Goal: Task Accomplishment & Management: Manage account settings

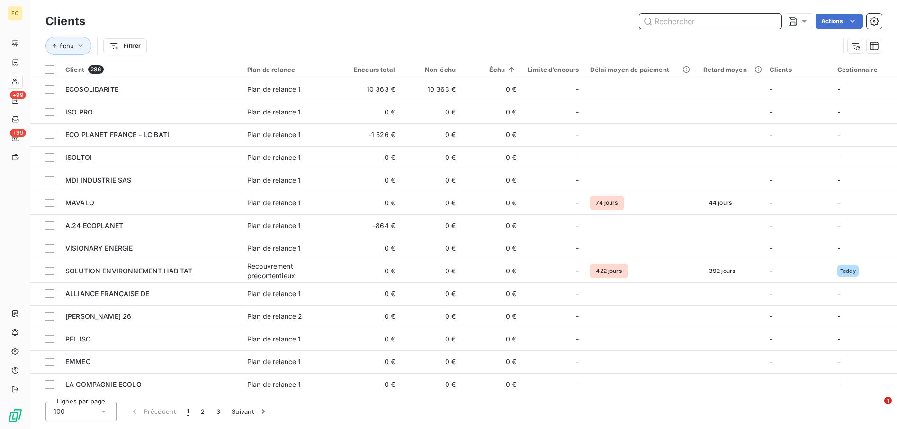
click at [691, 20] on input "text" at bounding box center [710, 21] width 142 height 15
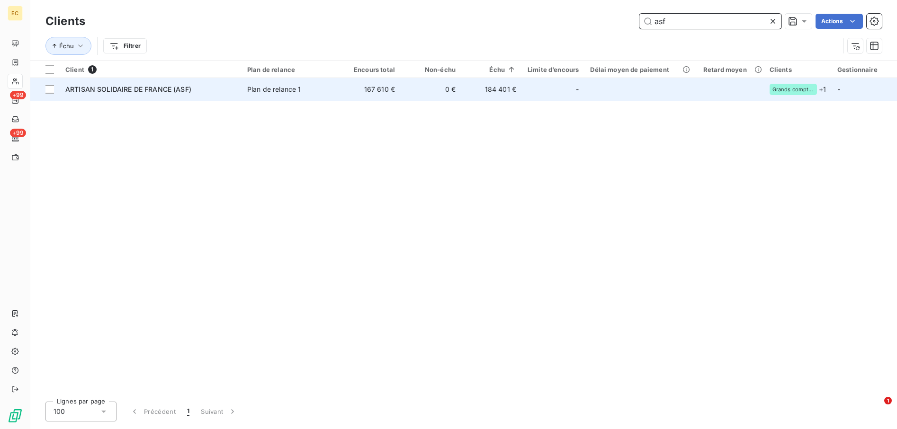
type input "asf"
click at [238, 91] on td "ARTISAN SOLIDAIRE DE FRANCE (ASF)" at bounding box center [151, 89] width 182 height 23
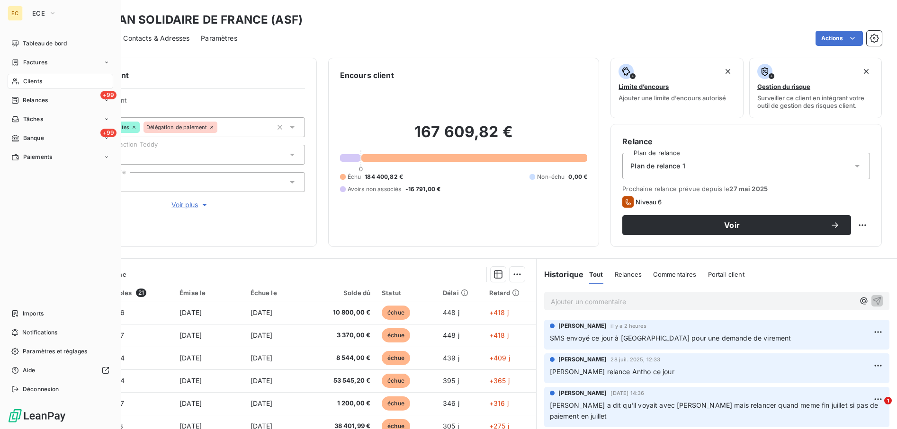
click at [43, 84] on div "Clients" at bounding box center [61, 81] width 106 height 15
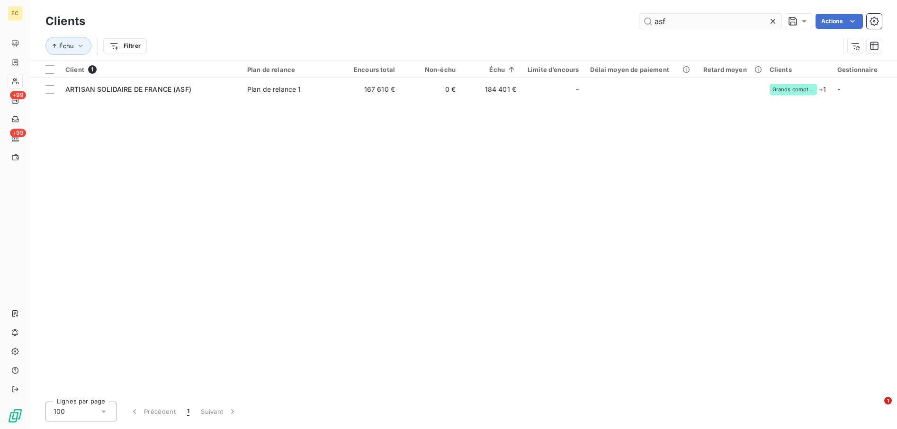
click at [772, 19] on icon at bounding box center [772, 21] width 9 height 9
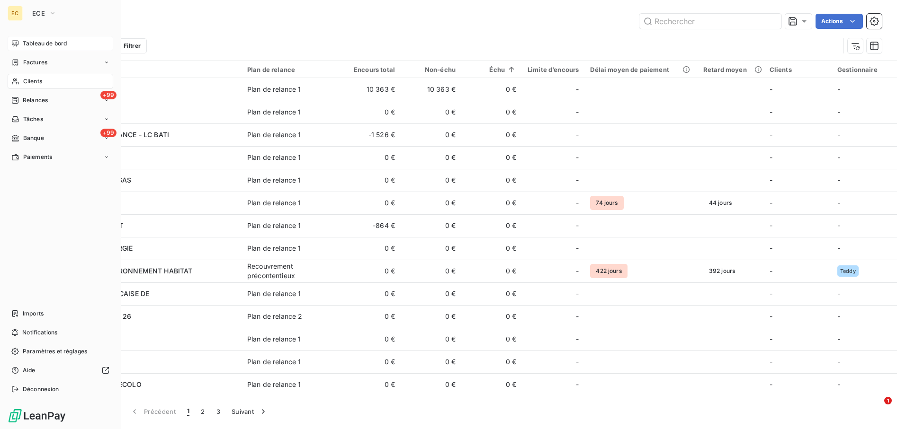
click at [38, 39] on span "Tableau de bord" at bounding box center [45, 43] width 44 height 9
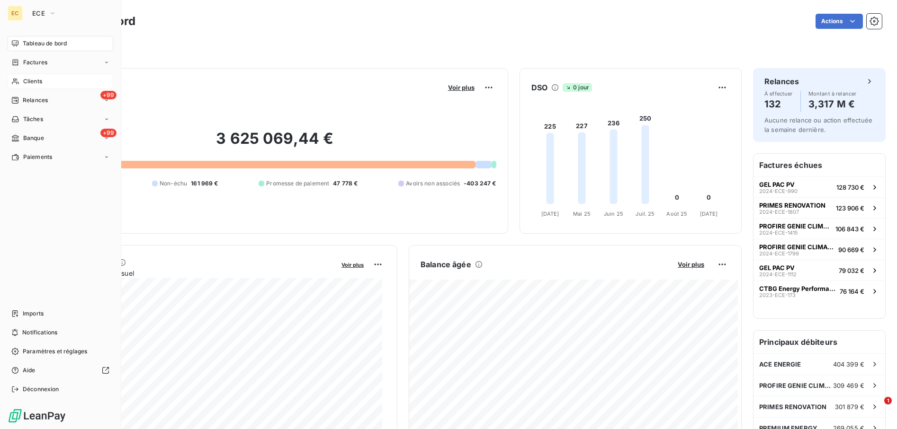
click at [49, 79] on div "Clients" at bounding box center [61, 81] width 106 height 15
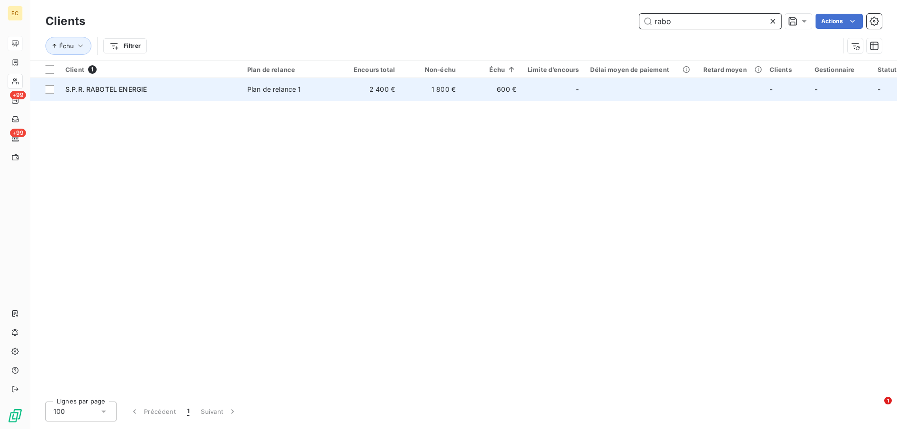
type input "rabo"
click at [357, 96] on td "2 400 €" at bounding box center [370, 89] width 61 height 23
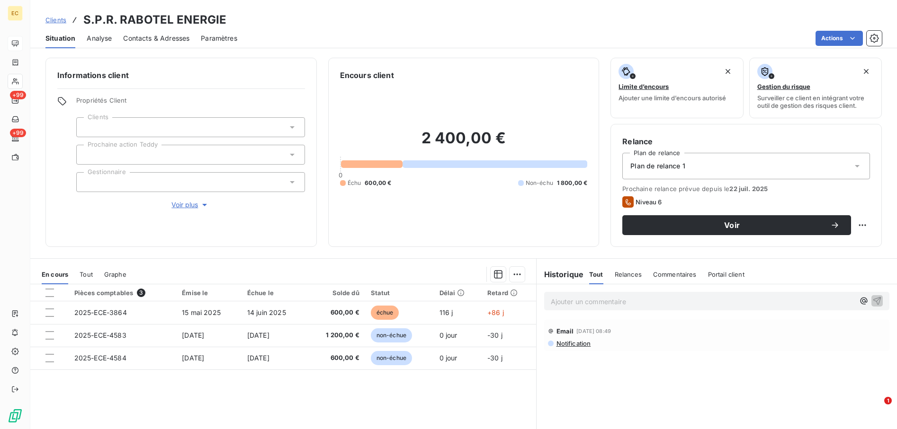
click at [594, 298] on p "Ajouter un commentaire ﻿" at bounding box center [703, 302] width 304 height 12
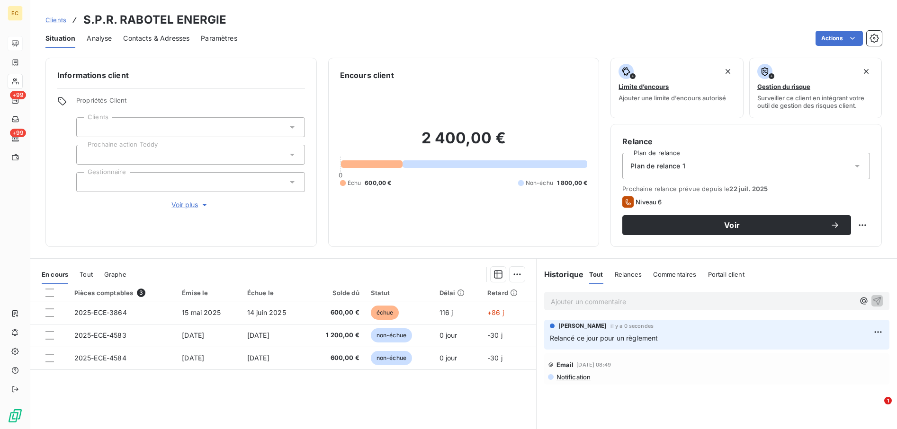
drag, startPoint x: 49, startPoint y: 314, endPoint x: 176, endPoint y: 297, distance: 127.5
click at [52, 314] on div at bounding box center [49, 313] width 9 height 9
click at [517, 272] on html "EC +99 +99 Clients S.P.R. RABOTEL ENERGIE Situation Analyse Contacts & Adresses…" at bounding box center [448, 214] width 897 height 429
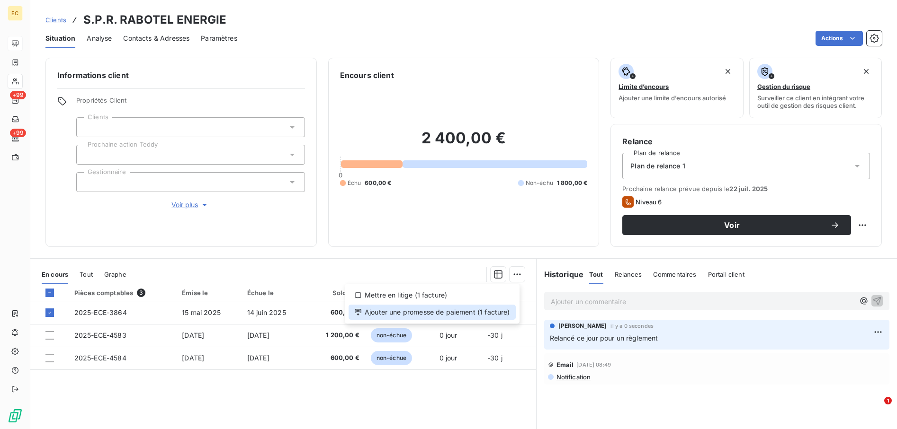
click at [471, 314] on div "Ajouter une promesse de paiement (1 facture)" at bounding box center [431, 312] width 167 height 15
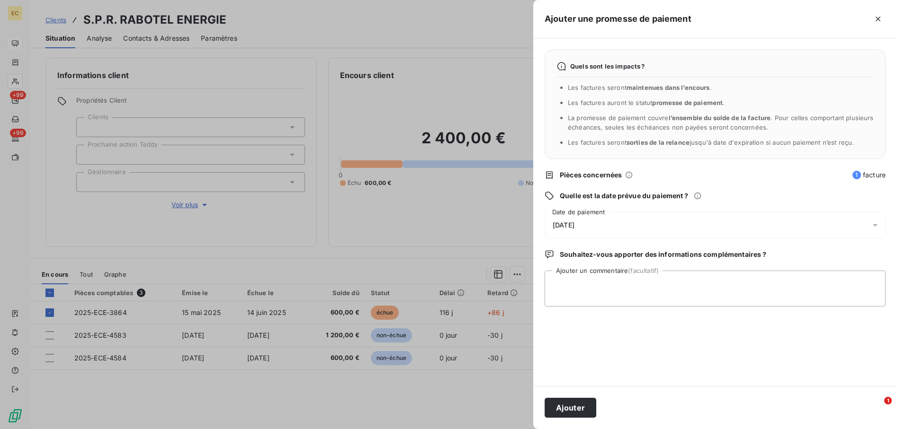
drag, startPoint x: 598, startPoint y: 219, endPoint x: 491, endPoint y: 250, distance: 110.9
click at [595, 219] on div "[DATE]" at bounding box center [715, 225] width 341 height 27
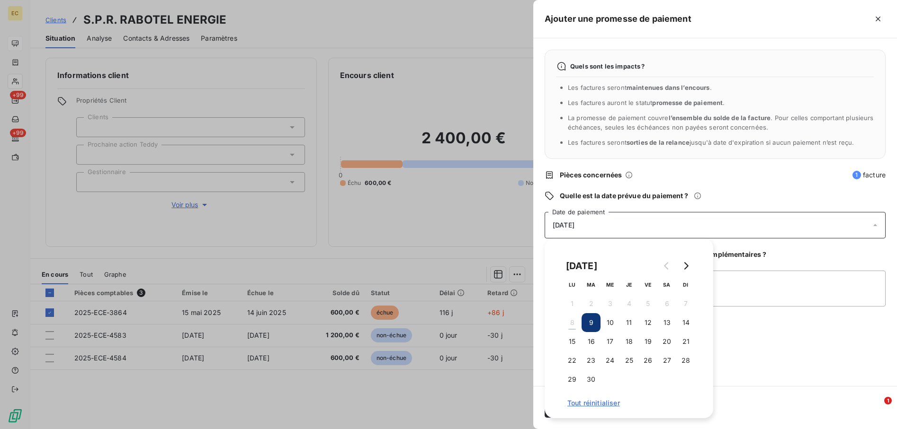
drag, startPoint x: 596, startPoint y: 340, endPoint x: 739, endPoint y: 307, distance: 146.8
click at [596, 339] on button "16" at bounding box center [590, 341] width 19 height 19
click at [795, 288] on textarea "Ajouter un commentaire (facultatif)" at bounding box center [715, 289] width 341 height 36
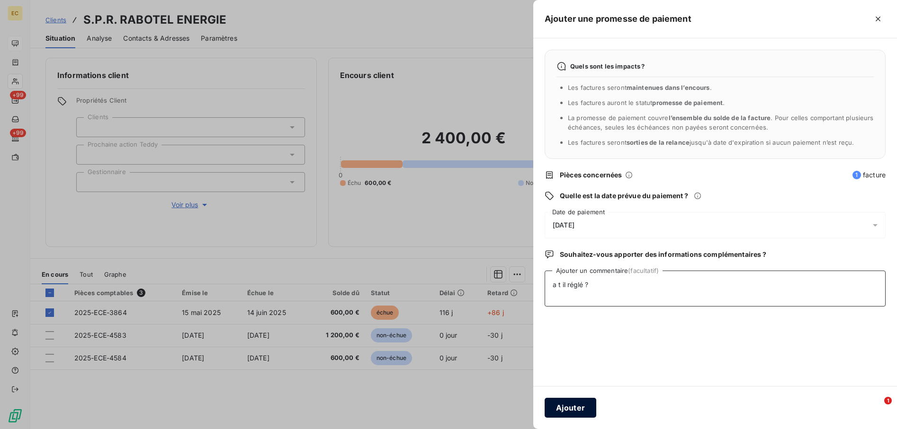
type textarea "a t il réglé ?"
click at [567, 410] on button "Ajouter" at bounding box center [571, 408] width 52 height 20
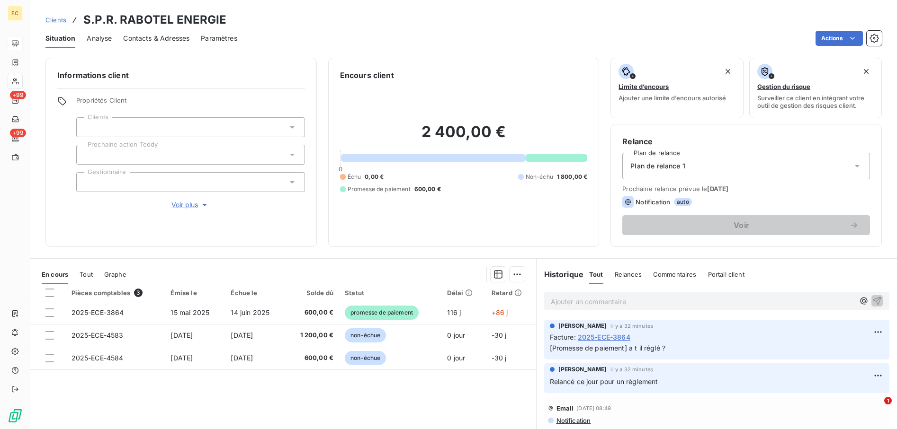
click at [601, 303] on p "Ajouter un commentaire ﻿" at bounding box center [703, 302] width 304 height 12
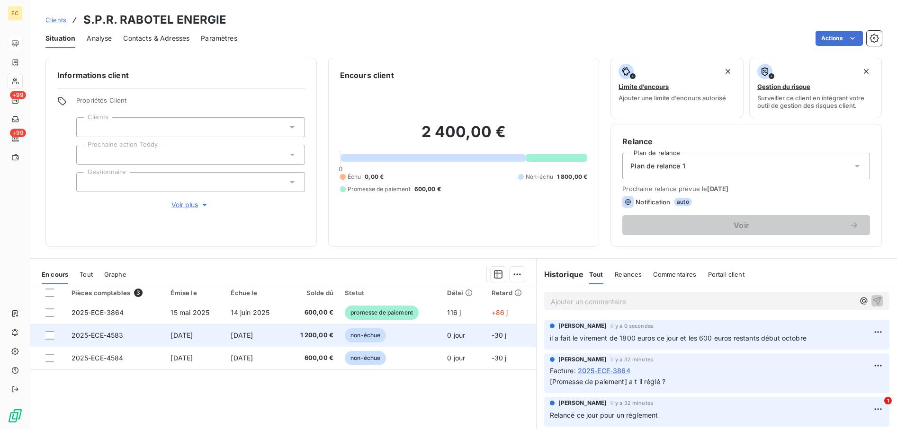
drag, startPoint x: 50, startPoint y: 335, endPoint x: 123, endPoint y: 324, distance: 73.7
click at [50, 335] on div at bounding box center [49, 335] width 9 height 9
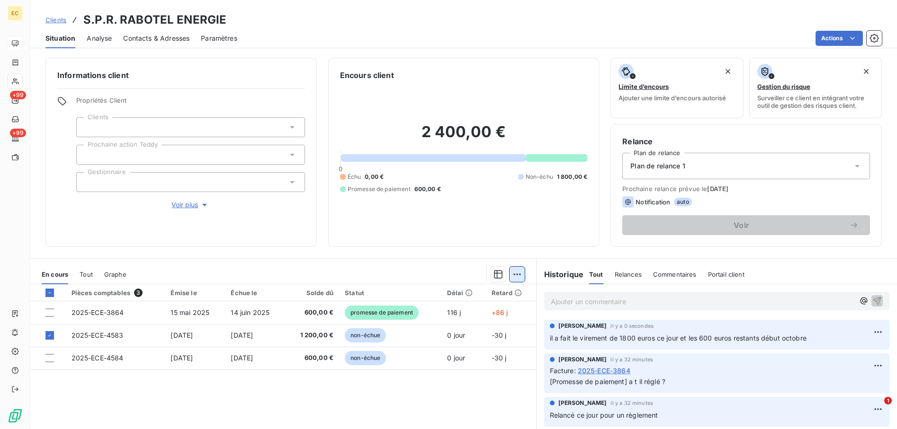
click at [513, 274] on html "EC +99 +99 Clients S.P.R. RABOTEL ENERGIE Situation Analyse Contacts & Adresses…" at bounding box center [448, 214] width 897 height 429
click at [50, 334] on html "EC +99 +99 Clients S.P.R. RABOTEL ENERGIE Situation Analyse Contacts & Adresses…" at bounding box center [448, 214] width 897 height 429
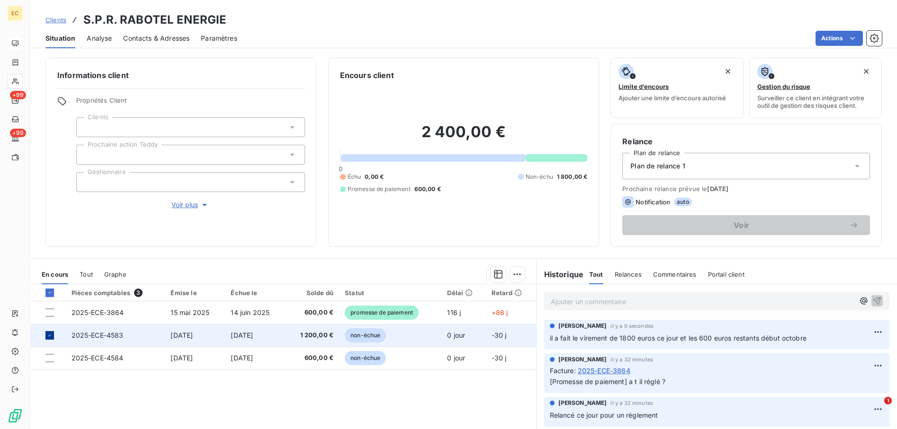
click at [47, 335] on icon at bounding box center [50, 336] width 6 height 6
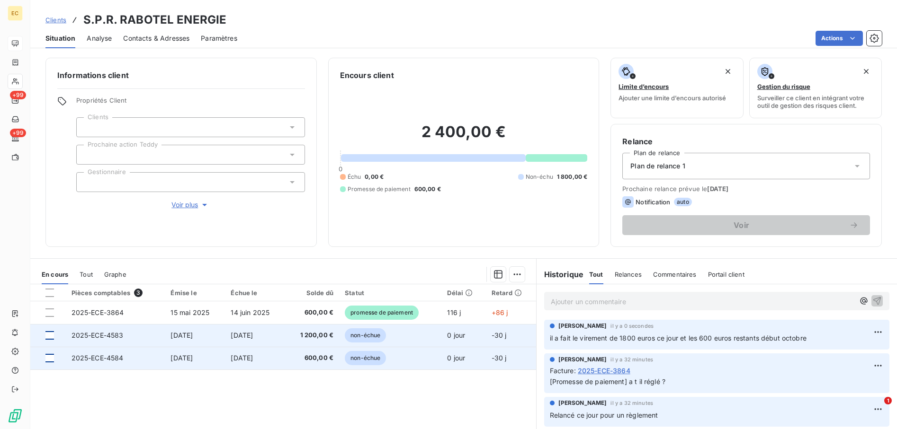
drag, startPoint x: 45, startPoint y: 357, endPoint x: 53, endPoint y: 357, distance: 8.5
click at [45, 357] on td at bounding box center [48, 358] width 36 height 23
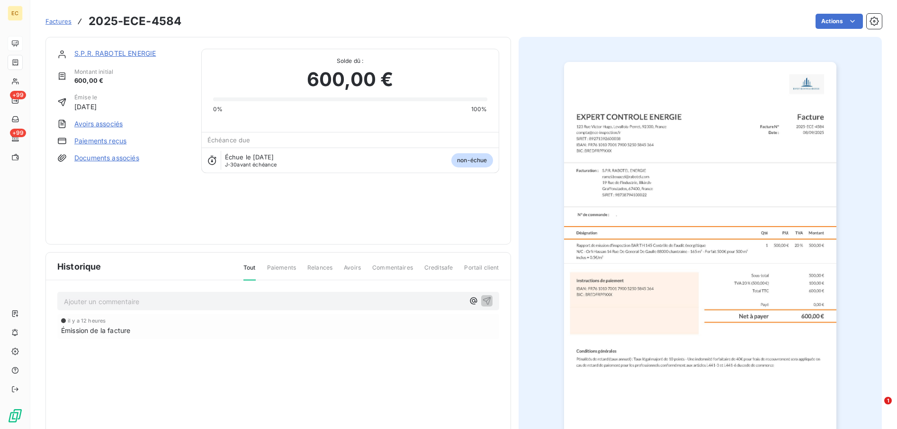
click at [115, 52] on link "S.P.R. RABOTEL ENERGIE" at bounding box center [114, 53] width 81 height 8
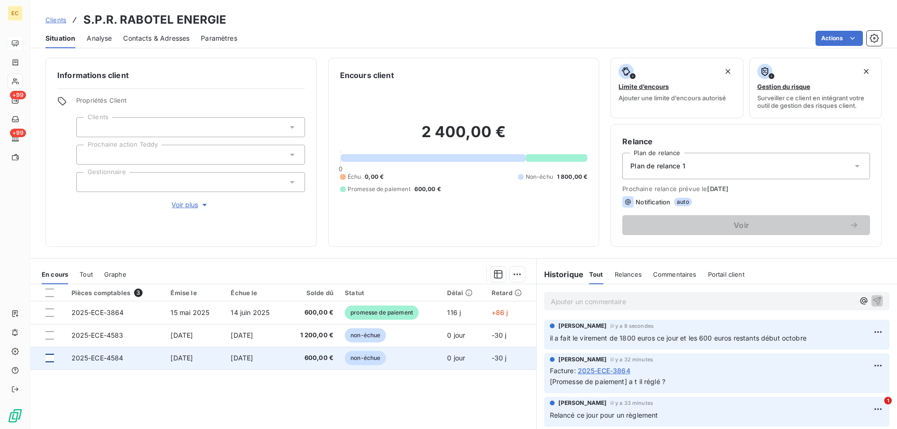
click at [49, 358] on div at bounding box center [49, 358] width 9 height 9
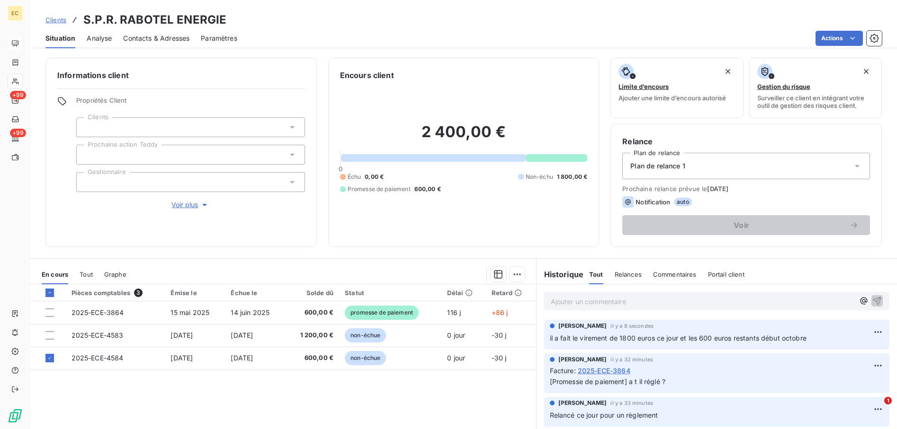
click at [523, 271] on div "En cours Tout Graphe" at bounding box center [283, 275] width 506 height 20
click at [509, 276] on html "EC +99 +99 Clients S.P.R. RABOTEL ENERGIE Situation Analyse Contacts & Adresses…" at bounding box center [448, 214] width 897 height 429
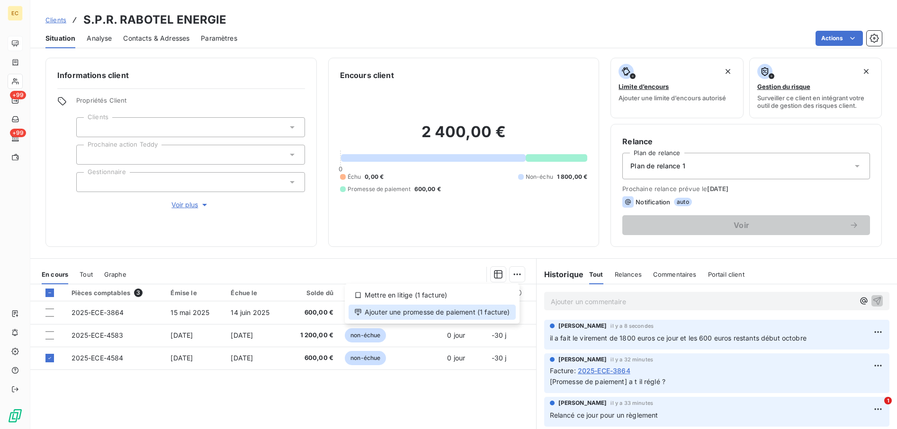
click at [489, 309] on div "Ajouter une promesse de paiement (1 facture)" at bounding box center [431, 312] width 167 height 15
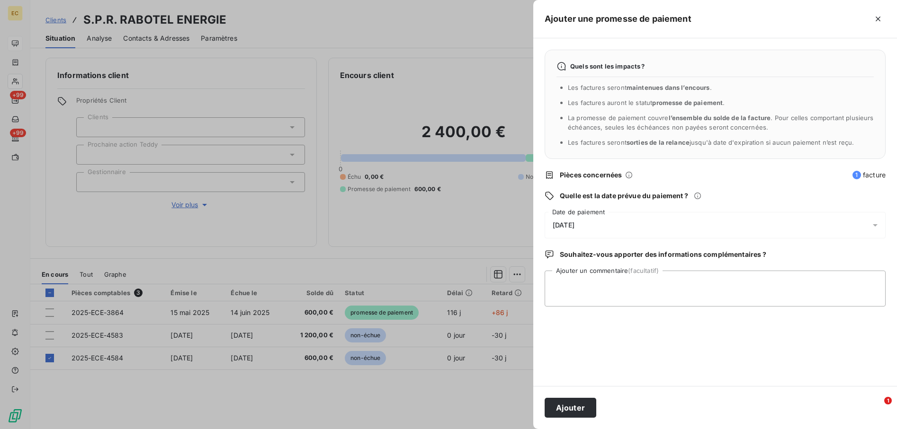
click at [572, 231] on div "[DATE]" at bounding box center [715, 225] width 341 height 27
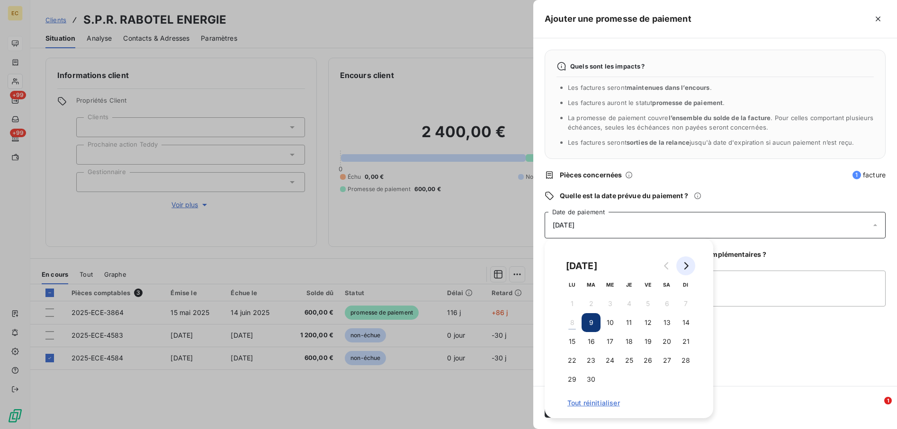
click at [685, 263] on icon "Go to next month" at bounding box center [686, 266] width 4 height 8
click at [610, 302] on button "1" at bounding box center [609, 304] width 19 height 19
click at [758, 305] on textarea "Ajouter un commentaire (facultatif)" at bounding box center [715, 289] width 341 height 36
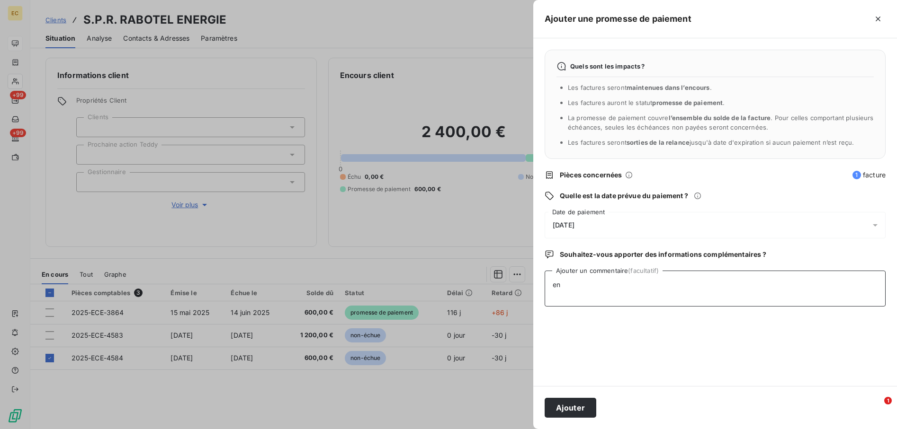
type textarea "e"
type textarea "il doit envoyer les 600 euros restants de la dernière fois"
click at [565, 408] on button "Ajouter" at bounding box center [571, 408] width 52 height 20
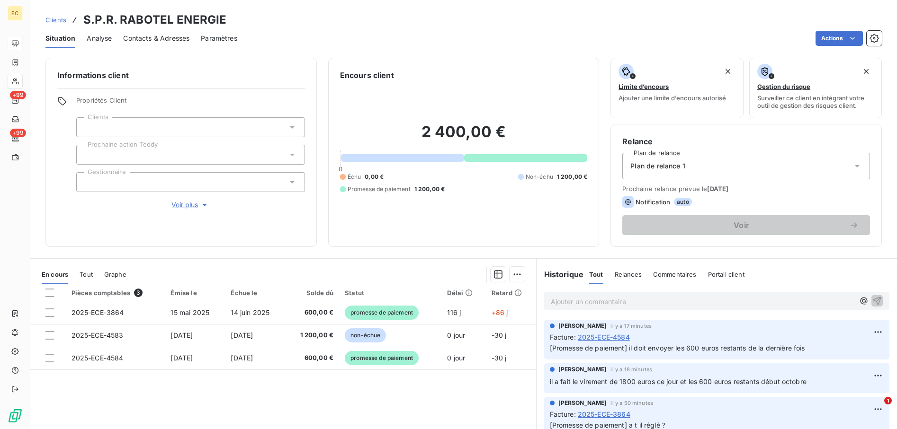
click at [51, 18] on span "Clients" at bounding box center [55, 20] width 21 height 8
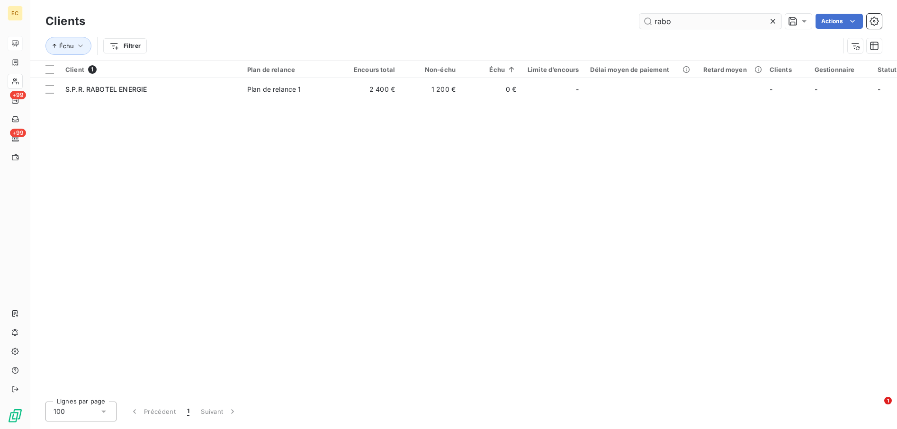
drag, startPoint x: 775, startPoint y: 19, endPoint x: 765, endPoint y: 21, distance: 10.6
click at [775, 19] on icon at bounding box center [772, 21] width 9 height 9
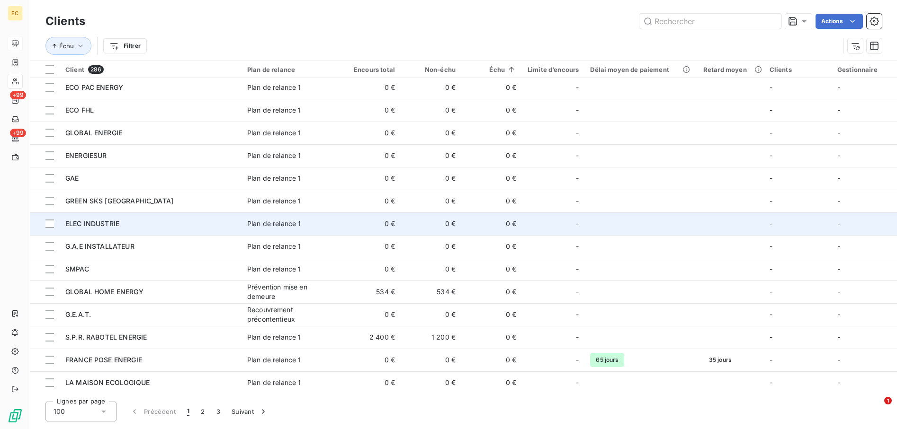
scroll to position [1961, 0]
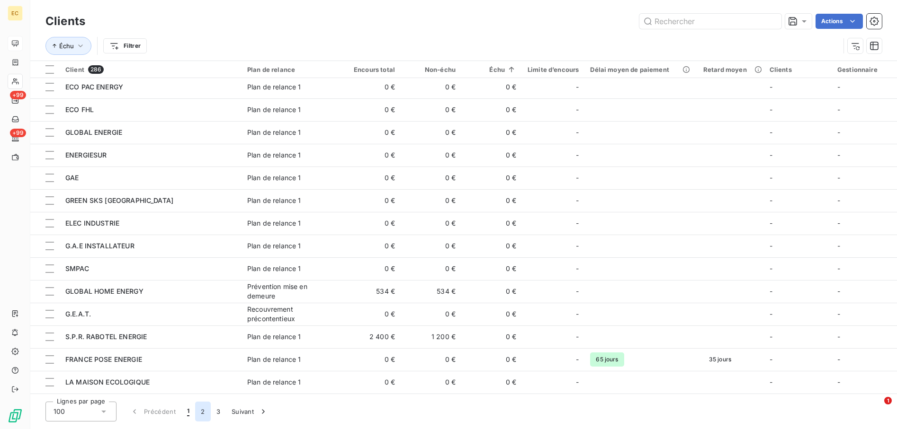
click at [198, 411] on button "2" at bounding box center [202, 412] width 15 height 20
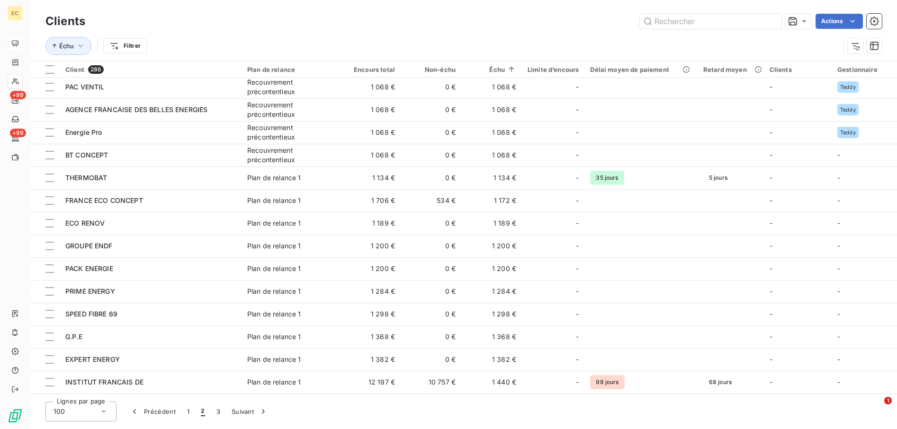
drag, startPoint x: 279, startPoint y: 31, endPoint x: 269, endPoint y: 31, distance: 9.5
click at [278, 31] on div "Échu Filtrer" at bounding box center [463, 45] width 836 height 29
click at [710, 21] on input "text" at bounding box center [710, 21] width 142 height 15
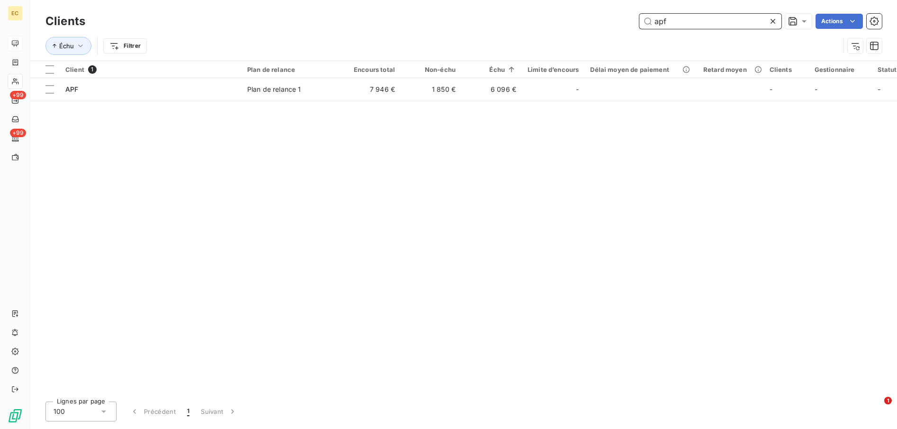
scroll to position [0, 0]
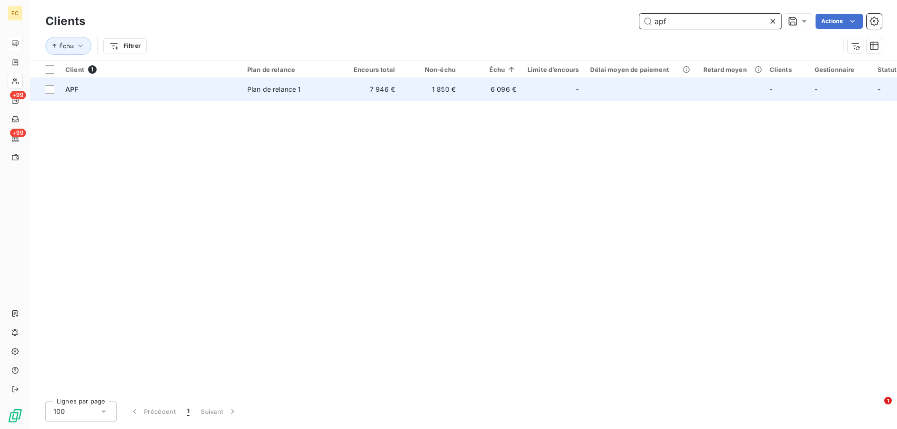
type input "apf"
click at [171, 89] on div "APF" at bounding box center [150, 89] width 170 height 9
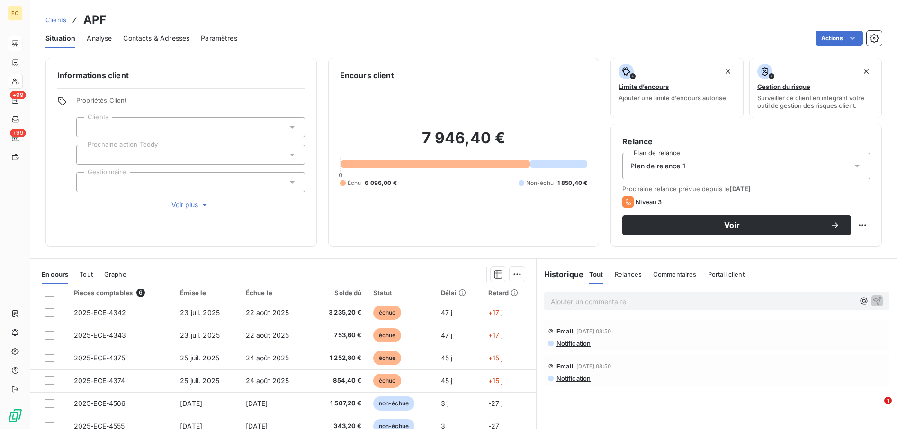
click at [625, 299] on p "Ajouter un commentaire ﻿" at bounding box center [703, 302] width 304 height 12
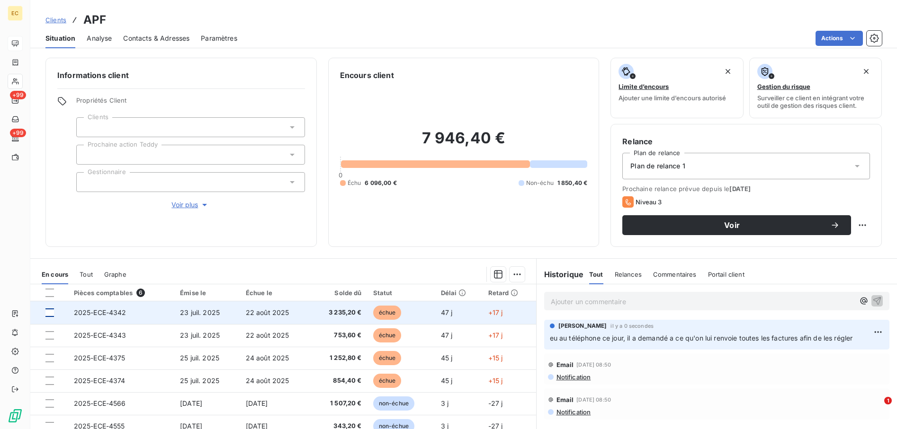
click at [52, 314] on div at bounding box center [49, 313] width 9 height 9
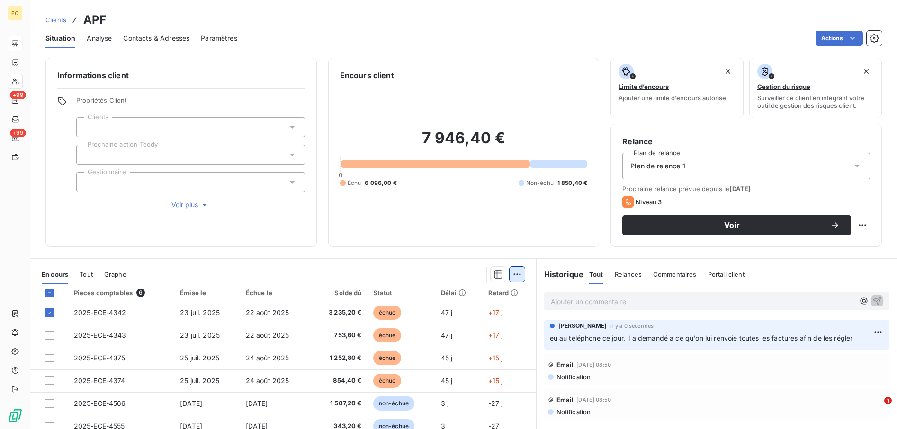
click at [509, 276] on html "EC +99 +99 Clients APF Situation Analyse Contacts & Adresses Paramètres Actions…" at bounding box center [448, 214] width 897 height 429
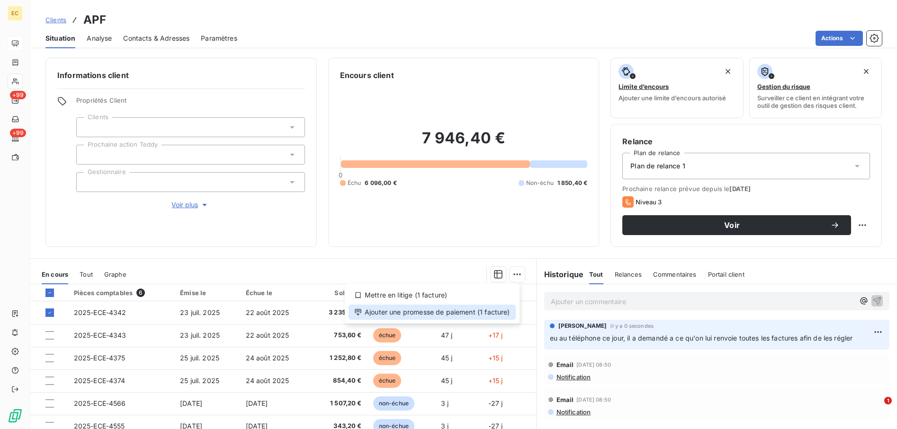
click at [489, 310] on div "Ajouter une promesse de paiement (1 facture)" at bounding box center [431, 312] width 167 height 15
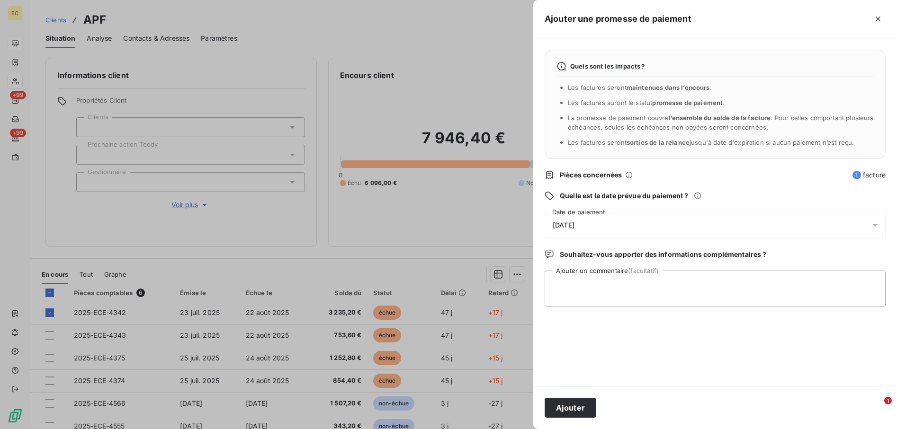
click at [574, 224] on span "[DATE]" at bounding box center [564, 226] width 22 height 8
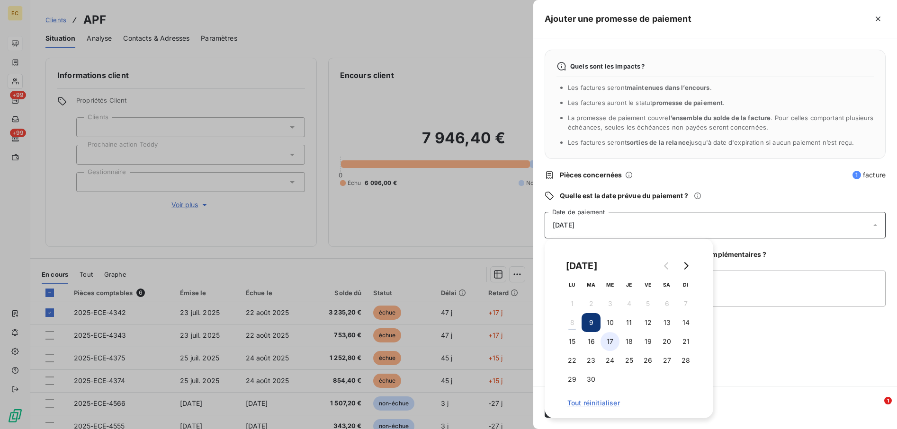
click at [616, 339] on button "17" at bounding box center [609, 341] width 19 height 19
click at [762, 286] on textarea "Ajouter un commentaire (facultatif)" at bounding box center [715, 289] width 341 height 36
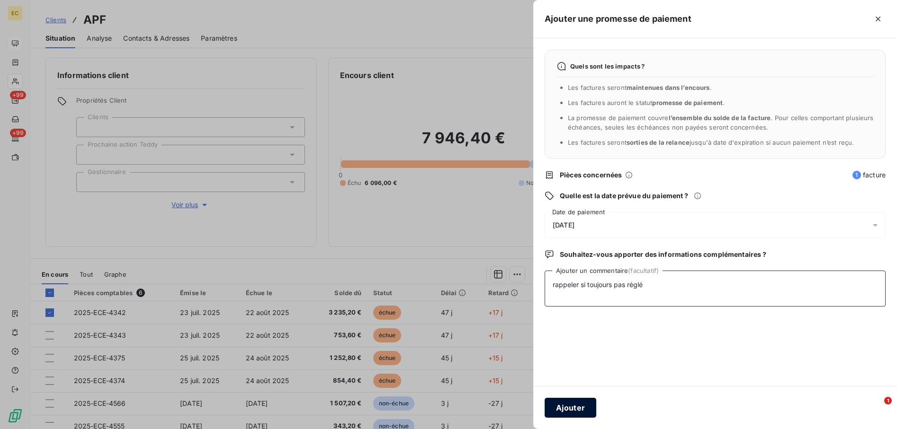
type textarea "rappeler si toujours pas réglé"
click at [580, 412] on button "Ajouter" at bounding box center [571, 408] width 52 height 20
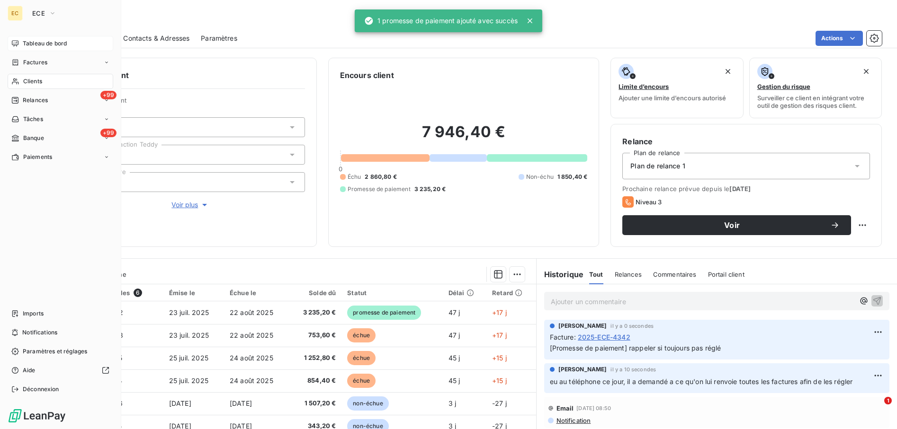
click at [17, 84] on icon at bounding box center [15, 82] width 8 height 8
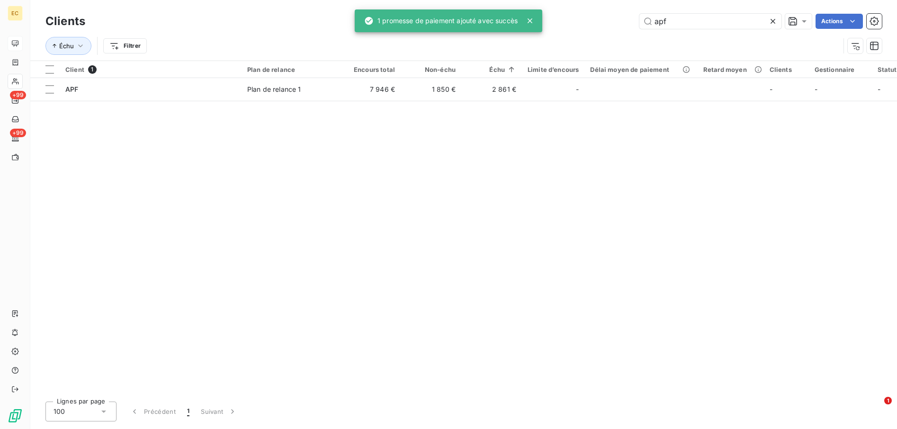
drag, startPoint x: 687, startPoint y: 20, endPoint x: 541, endPoint y: 20, distance: 146.3
click at [541, 20] on div "EC +99 +99 Clients apf Actions Échu Filtrer Client 1 Plan de relance Encours to…" at bounding box center [448, 214] width 897 height 429
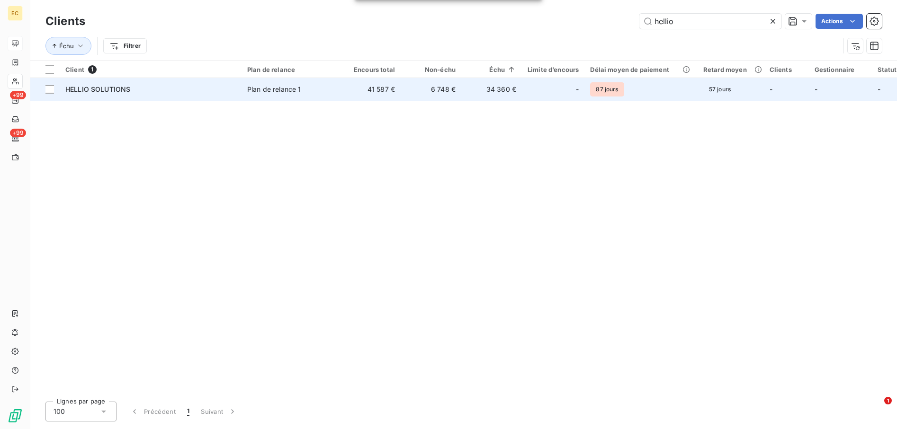
type input "hellio"
click at [304, 90] on span "Plan de relance 1" at bounding box center [290, 89] width 87 height 9
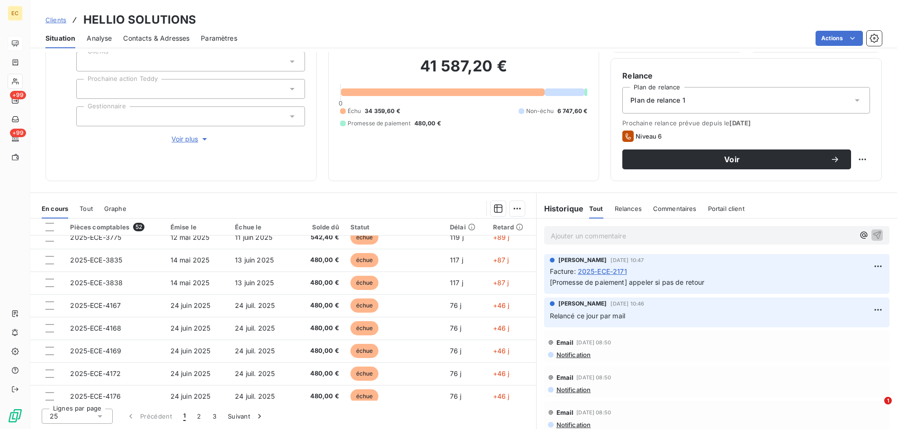
scroll to position [18, 0]
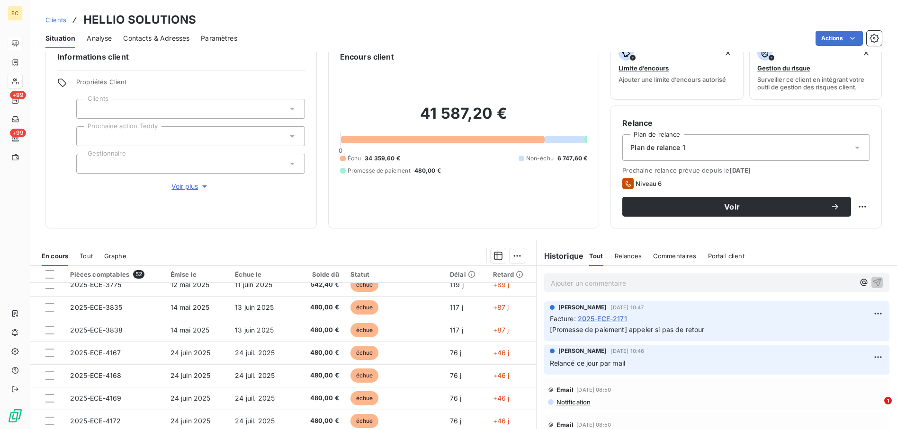
click at [692, 145] on div "Plan de relance 1" at bounding box center [746, 147] width 248 height 27
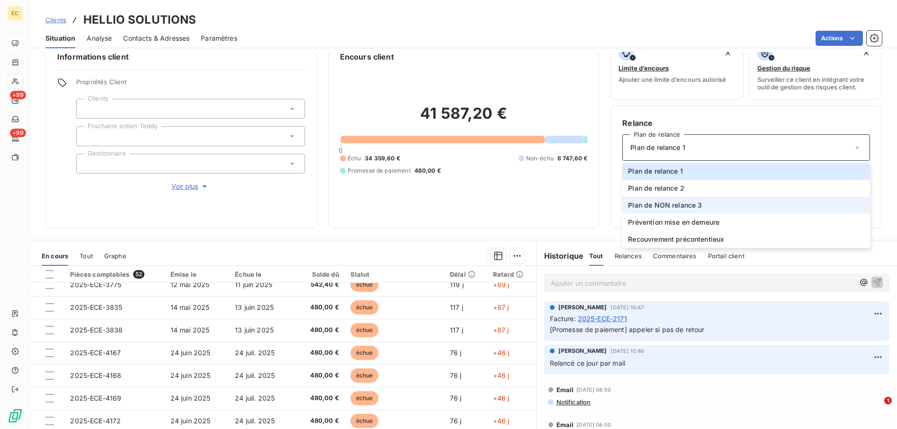
click at [681, 203] on span "Plan de NON relance 3" at bounding box center [665, 205] width 74 height 9
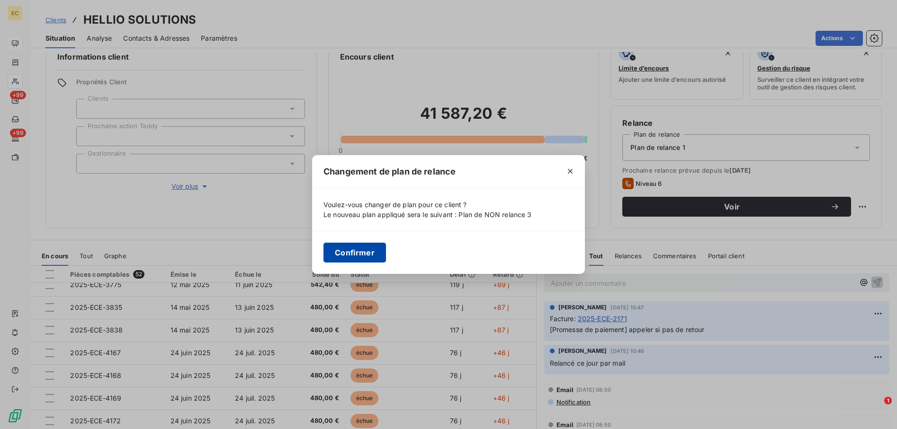
click at [369, 251] on button "Confirmer" at bounding box center [354, 253] width 63 height 20
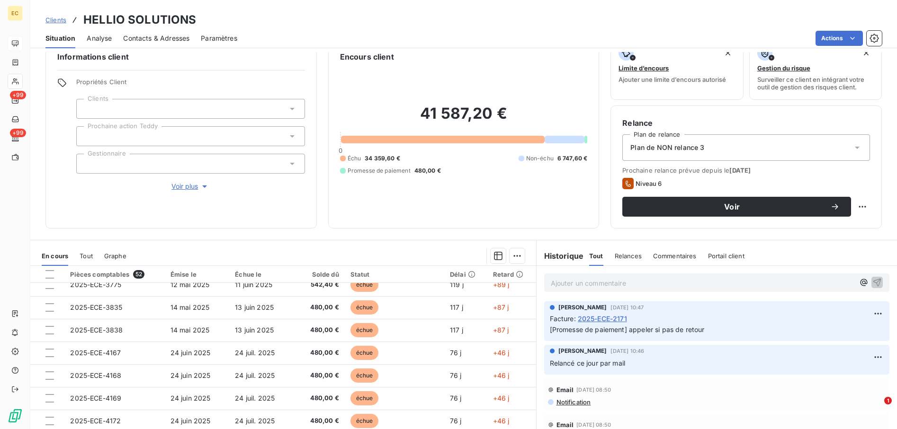
click at [558, 187] on div "41 587,20 € 0 Échu 34 359,60 € Non-échu 6 747,60 € Promesse de paiement 480,00 €" at bounding box center [464, 140] width 248 height 154
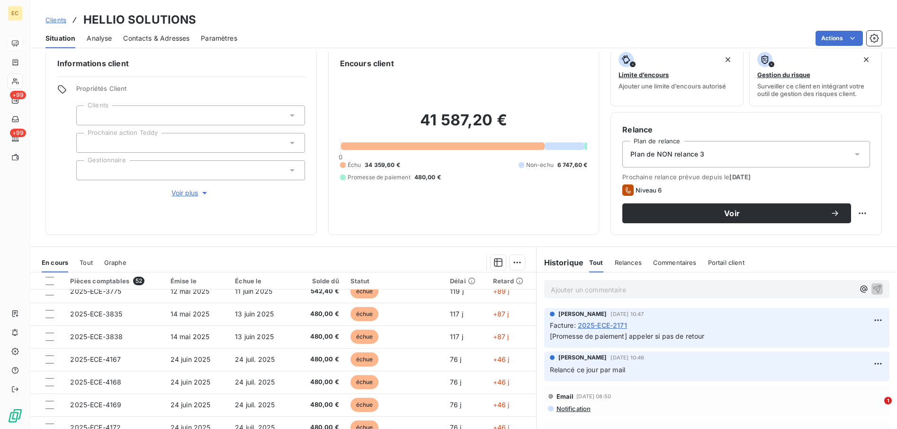
scroll to position [0, 0]
